Goal: Task Accomplishment & Management: Use online tool/utility

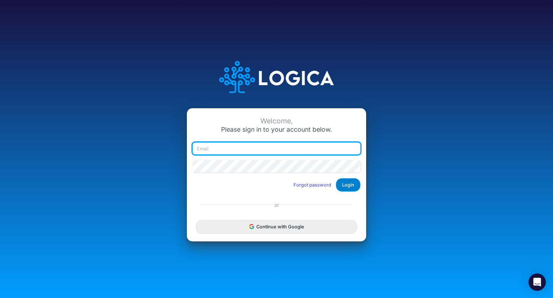
type input "blair.freshwater@heritage-communities.com"
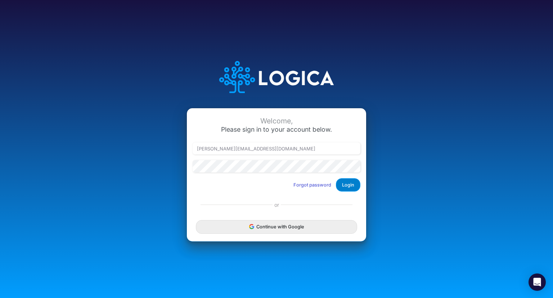
click at [356, 186] on button "Login" at bounding box center [348, 184] width 24 height 13
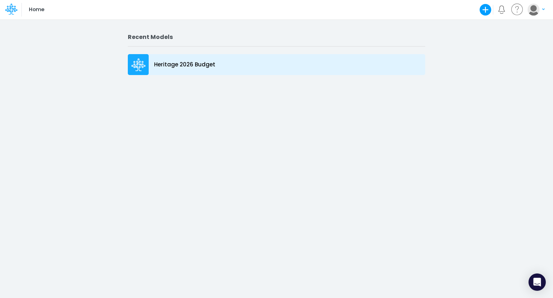
click at [182, 67] on p "Heritage 2026 Budget" at bounding box center [184, 65] width 61 height 8
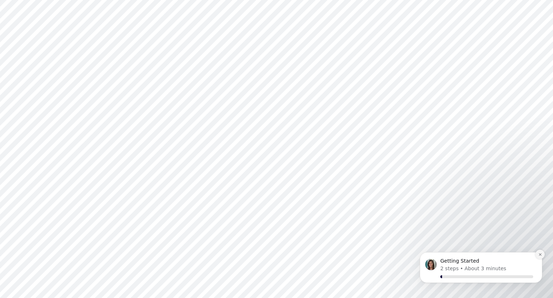
click at [540, 257] on button "Dismiss notification" at bounding box center [540, 253] width 9 height 9
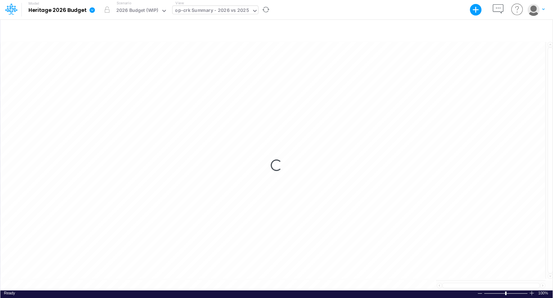
click at [253, 10] on icon at bounding box center [255, 11] width 6 height 6
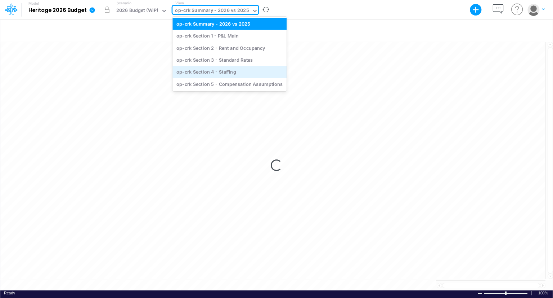
click at [241, 70] on div "op-crk Section 4 - Staffing" at bounding box center [230, 72] width 114 height 12
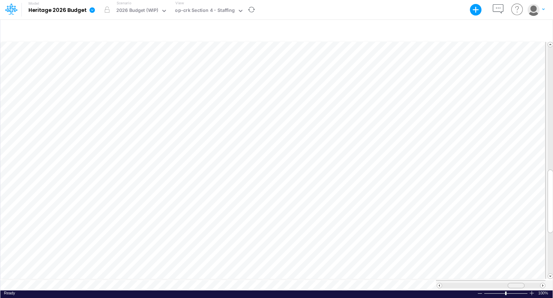
scroll to position [3, 0]
drag, startPoint x: 516, startPoint y: 281, endPoint x: 510, endPoint y: 281, distance: 6.2
click at [510, 282] on div at bounding box center [504, 284] width 17 height 5
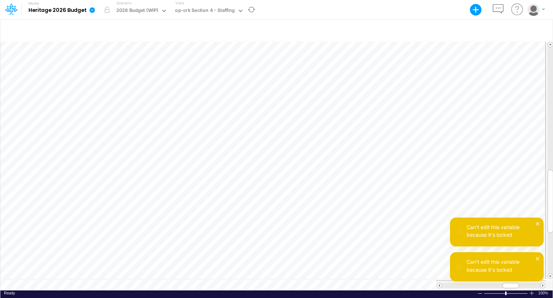
scroll to position [3, 5]
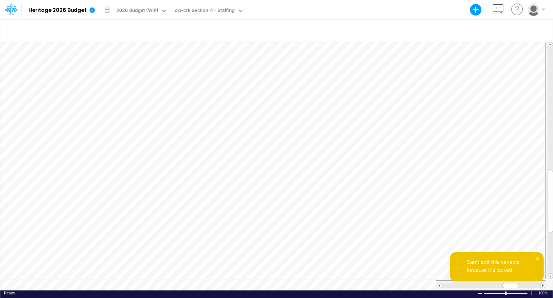
click at [535, 255] on div "Can't edit this variable because it's locked" at bounding box center [497, 266] width 94 height 29
